Goal: Information Seeking & Learning: Find specific fact

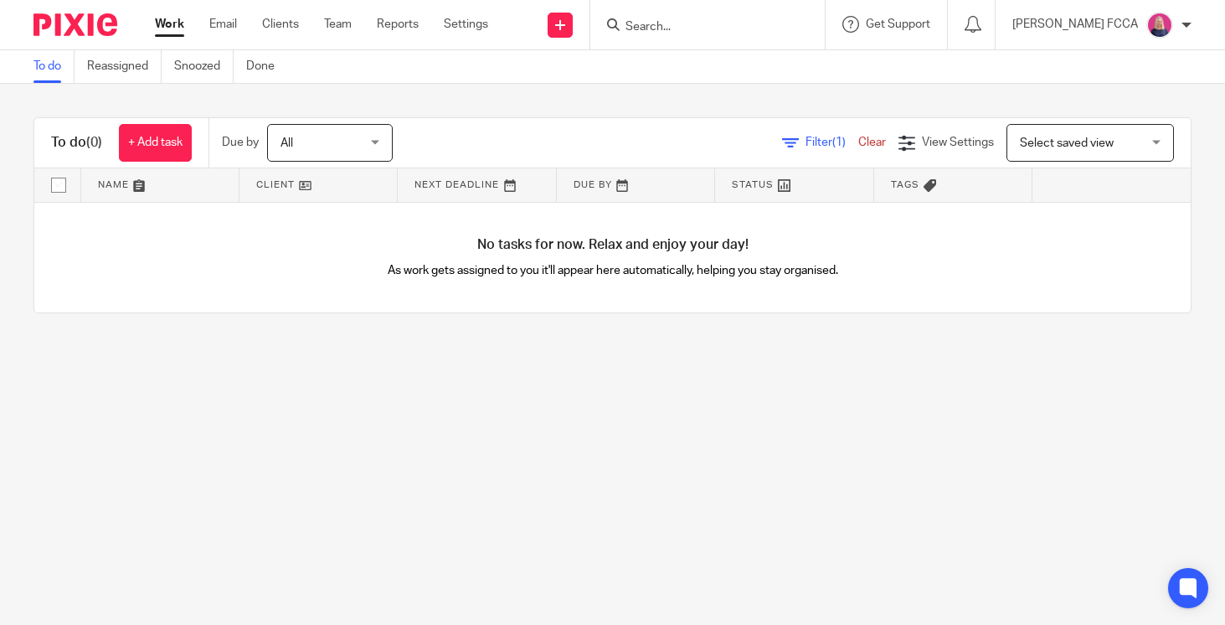
click at [695, 25] on input "Search" at bounding box center [699, 27] width 151 height 15
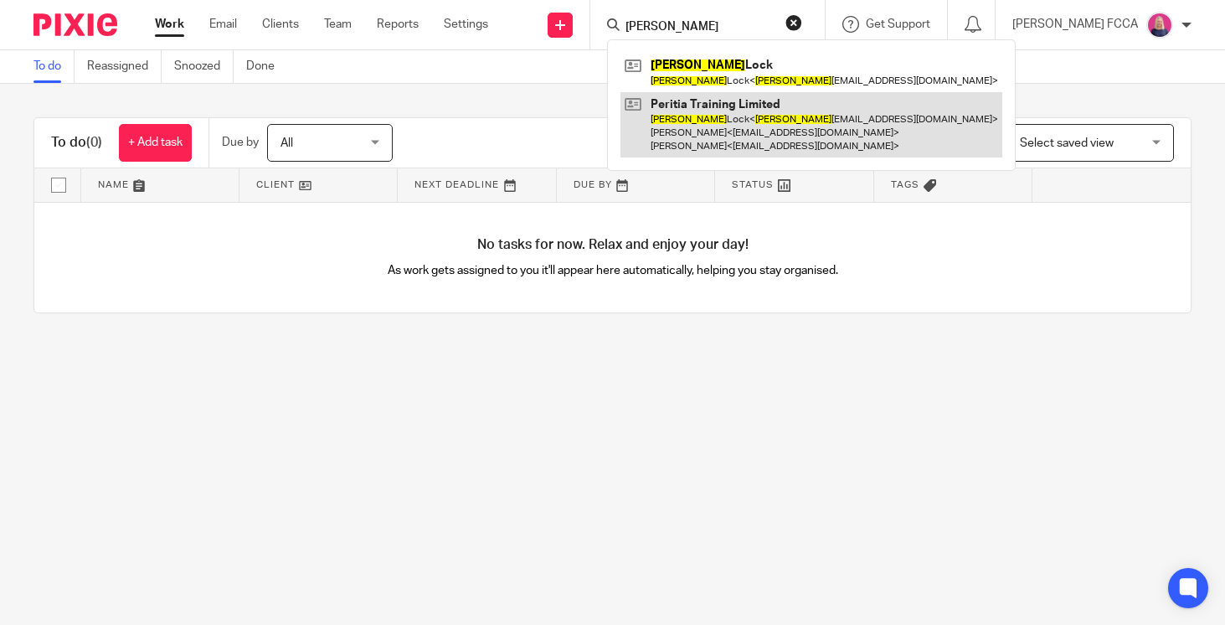
type input "maxine"
click at [706, 115] on link at bounding box center [811, 125] width 382 height 66
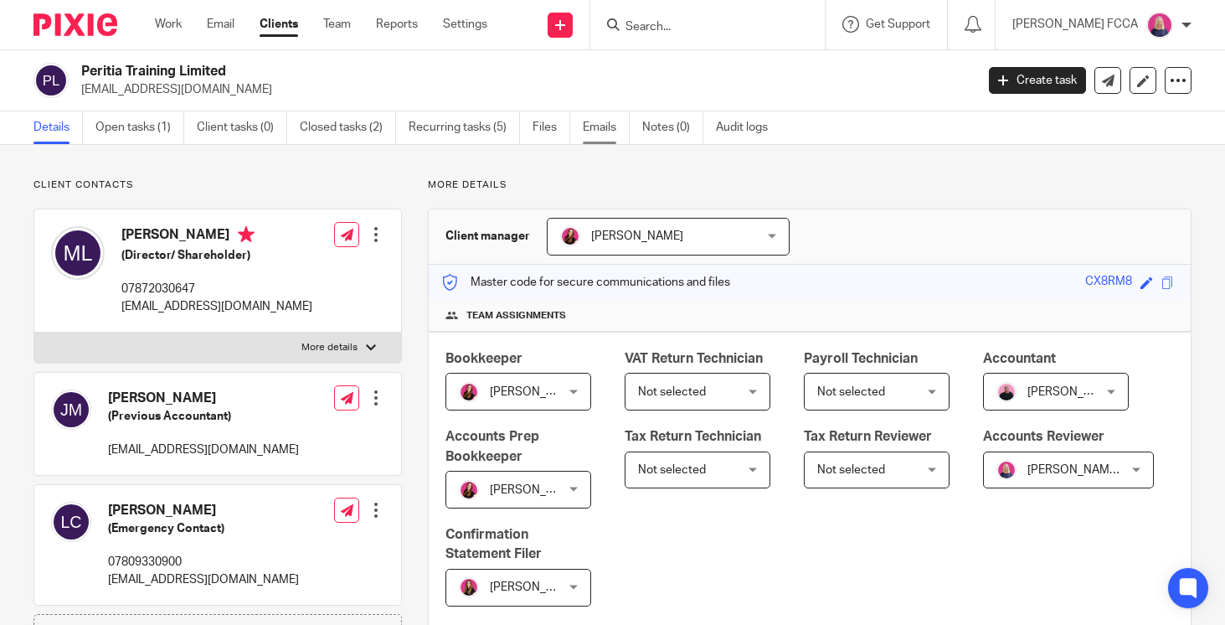
click at [600, 127] on link "Emails" at bounding box center [606, 127] width 47 height 33
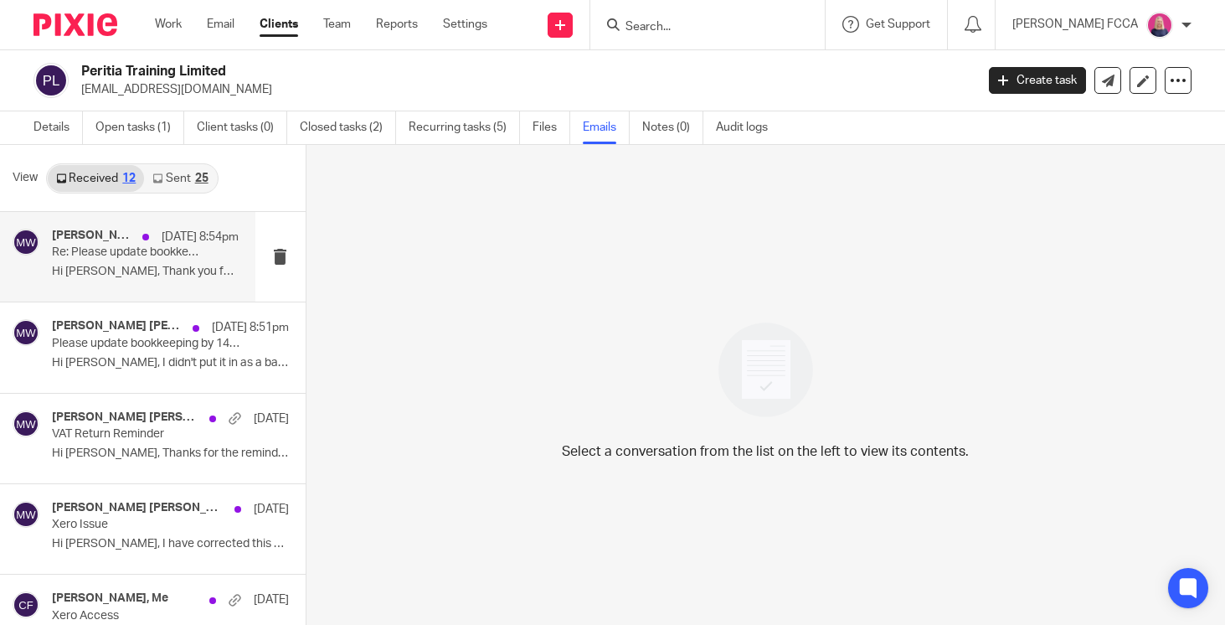
click at [137, 266] on p "Hi [PERSON_NAME], Thank you for clarifying this..." at bounding box center [145, 272] width 187 height 14
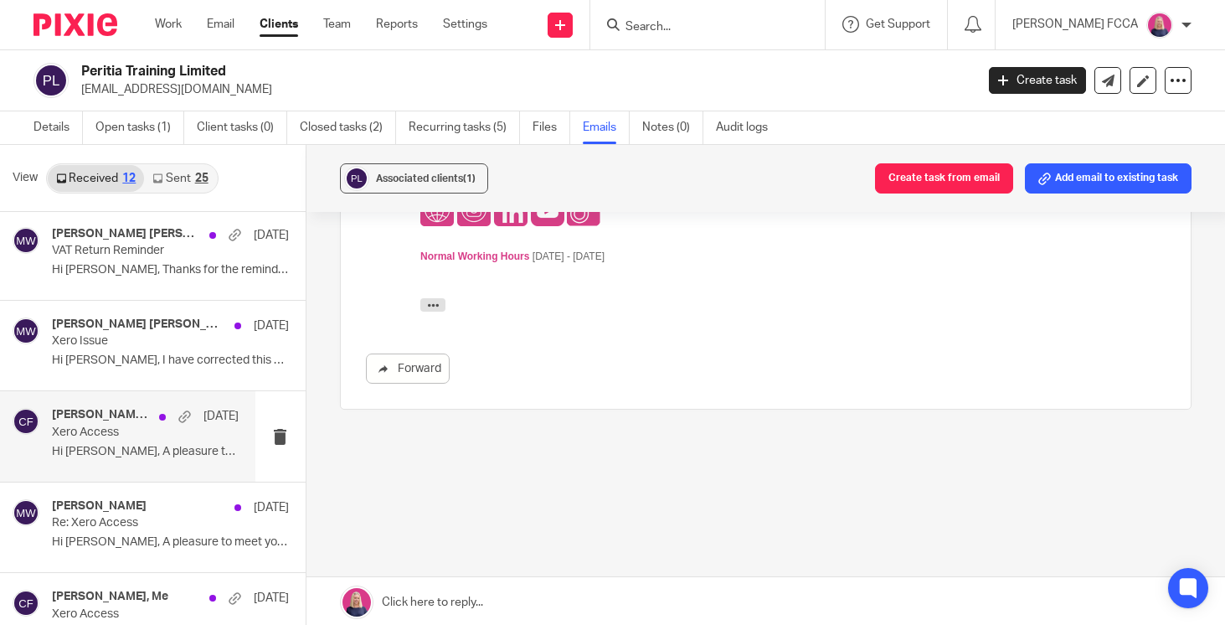
scroll to position [187, 0]
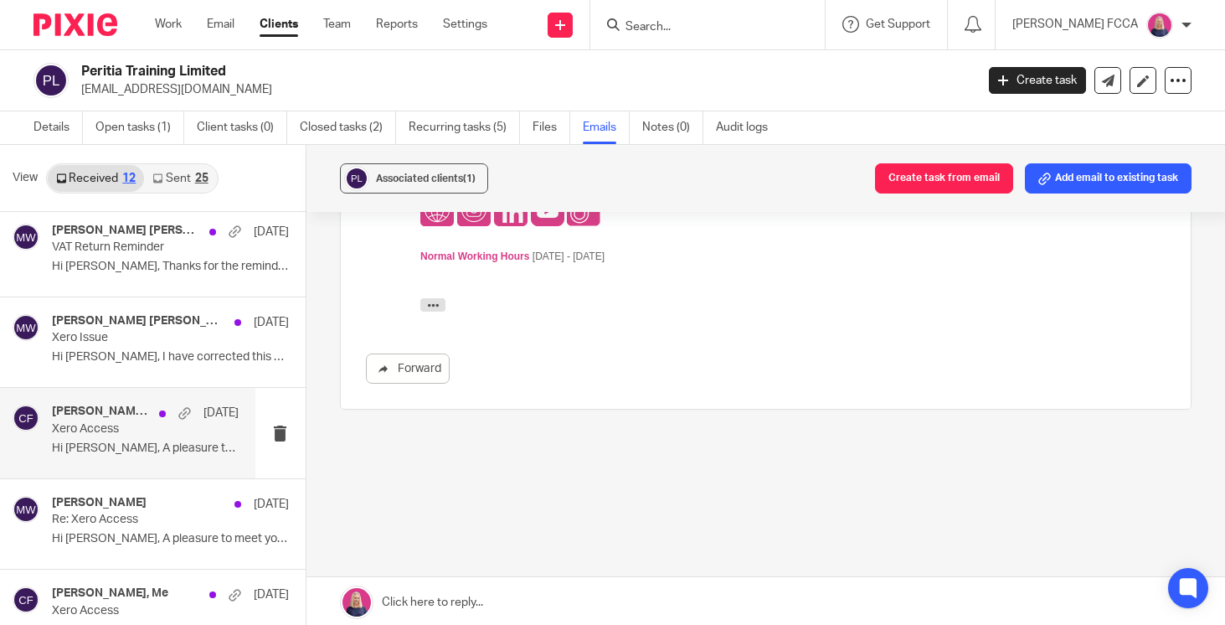
click at [98, 449] on p "Hi [PERSON_NAME], A pleasure to meet you this..." at bounding box center [145, 448] width 187 height 14
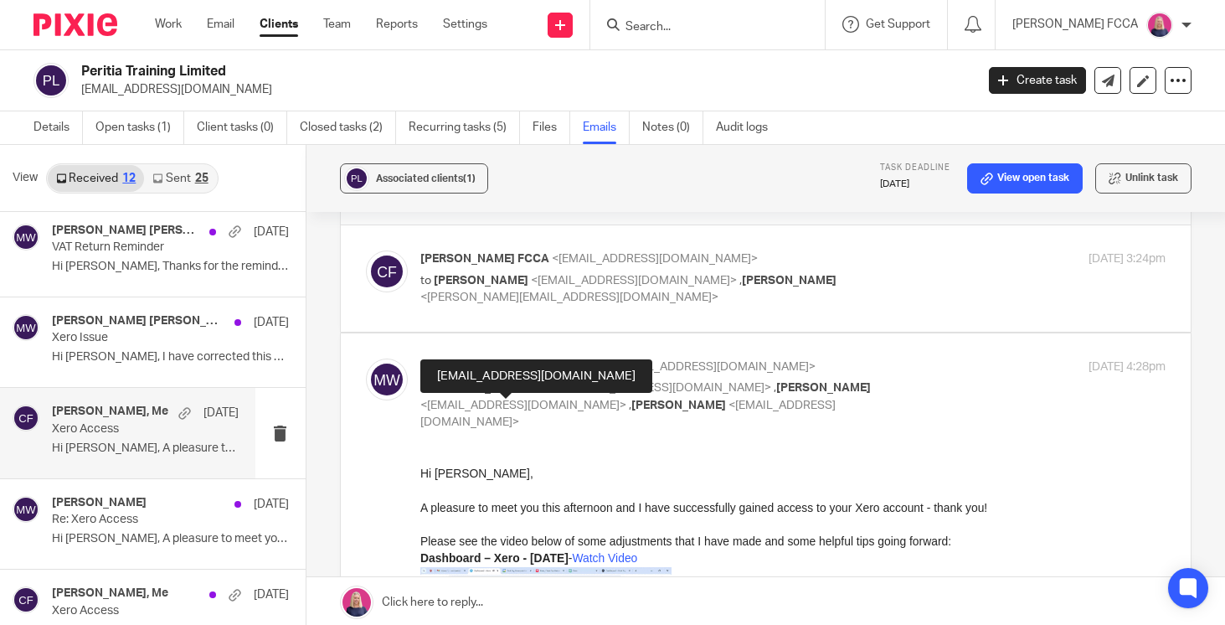
scroll to position [54, 0]
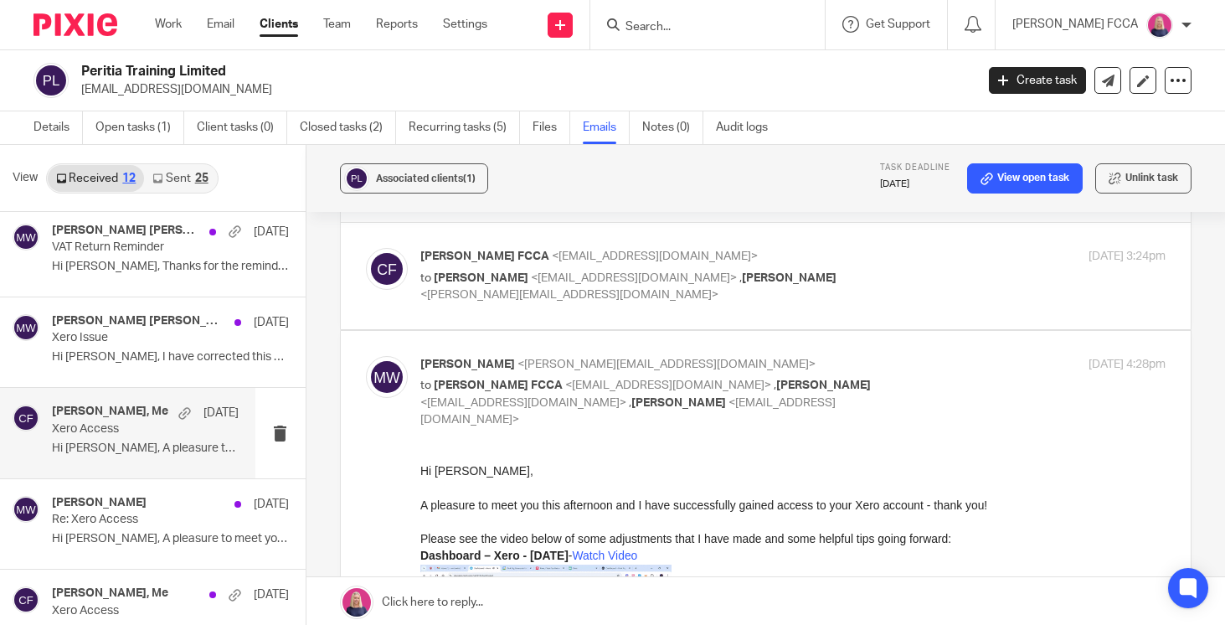
click at [796, 274] on p "to [PERSON_NAME] <[EMAIL_ADDRESS][DOMAIN_NAME]> , [PERSON_NAME] <[EMAIL_ADDRESS…" at bounding box center [668, 287] width 497 height 34
checkbox input "true"
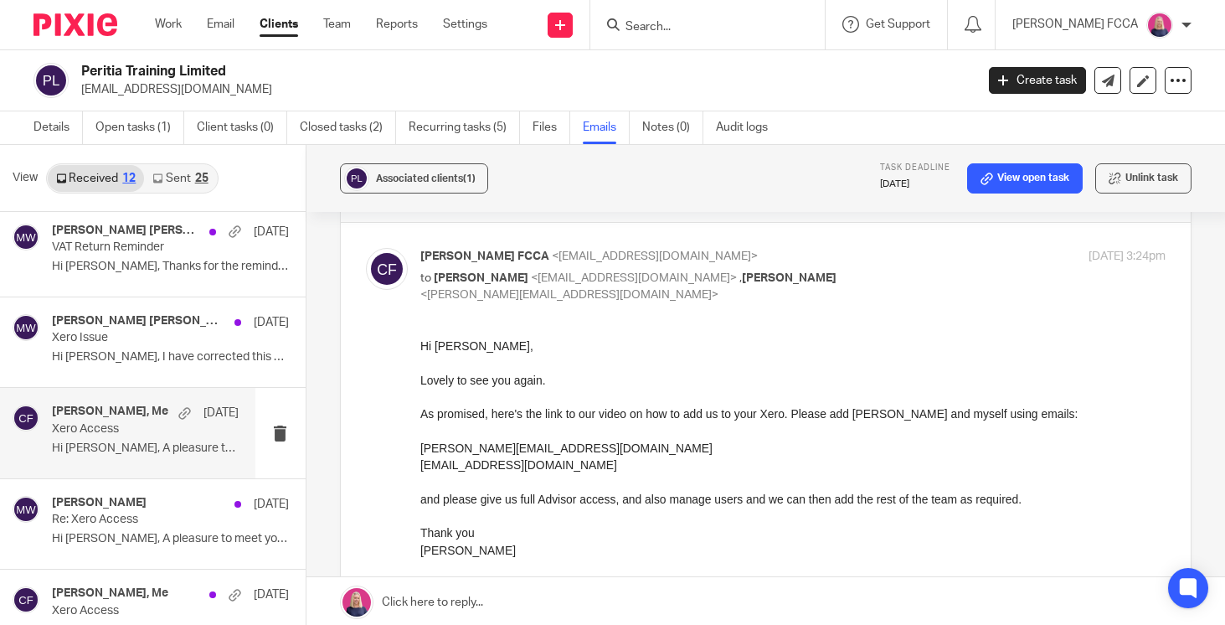
scroll to position [0, 0]
